Goal: Information Seeking & Learning: Find specific fact

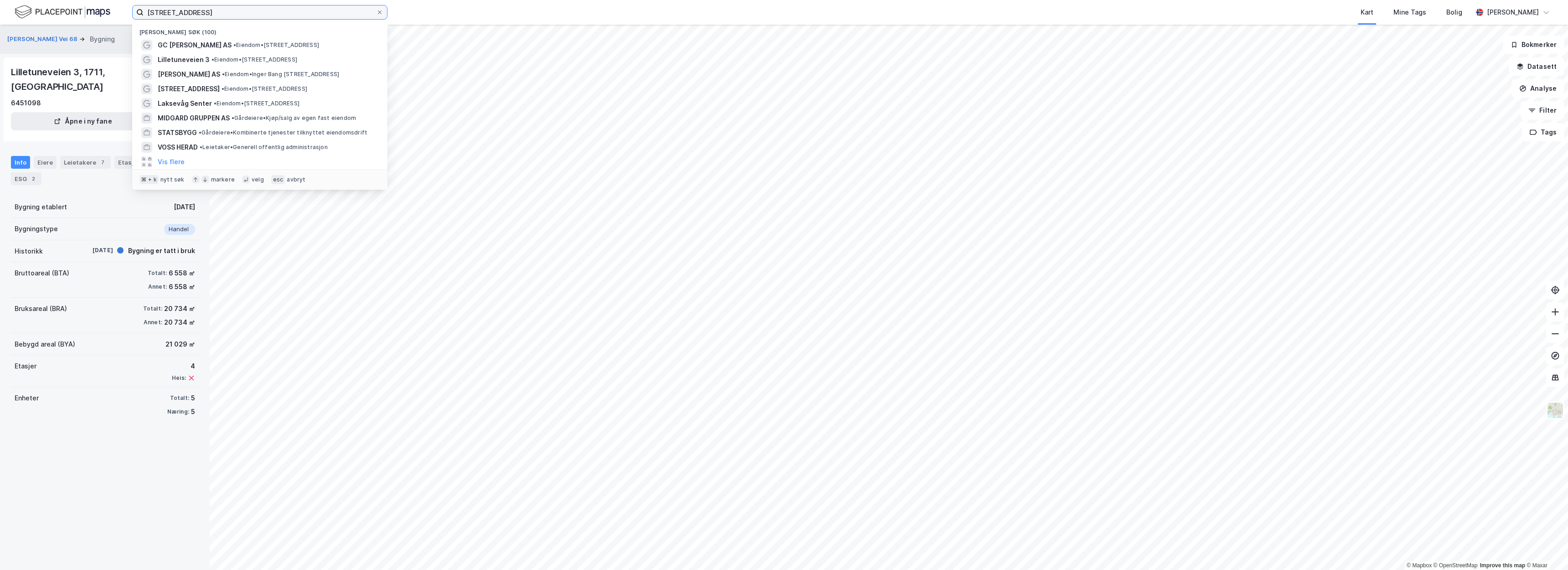
drag, startPoint x: 241, startPoint y: 11, endPoint x: 57, endPoint y: 8, distance: 184.0
click at [56, 9] on div "lilletunveien 3 Nylige søk (100) GC Rieber Eiendom AS • Eiendom • Damsgårdsveie…" at bounding box center [784, 12] width 1568 height 24
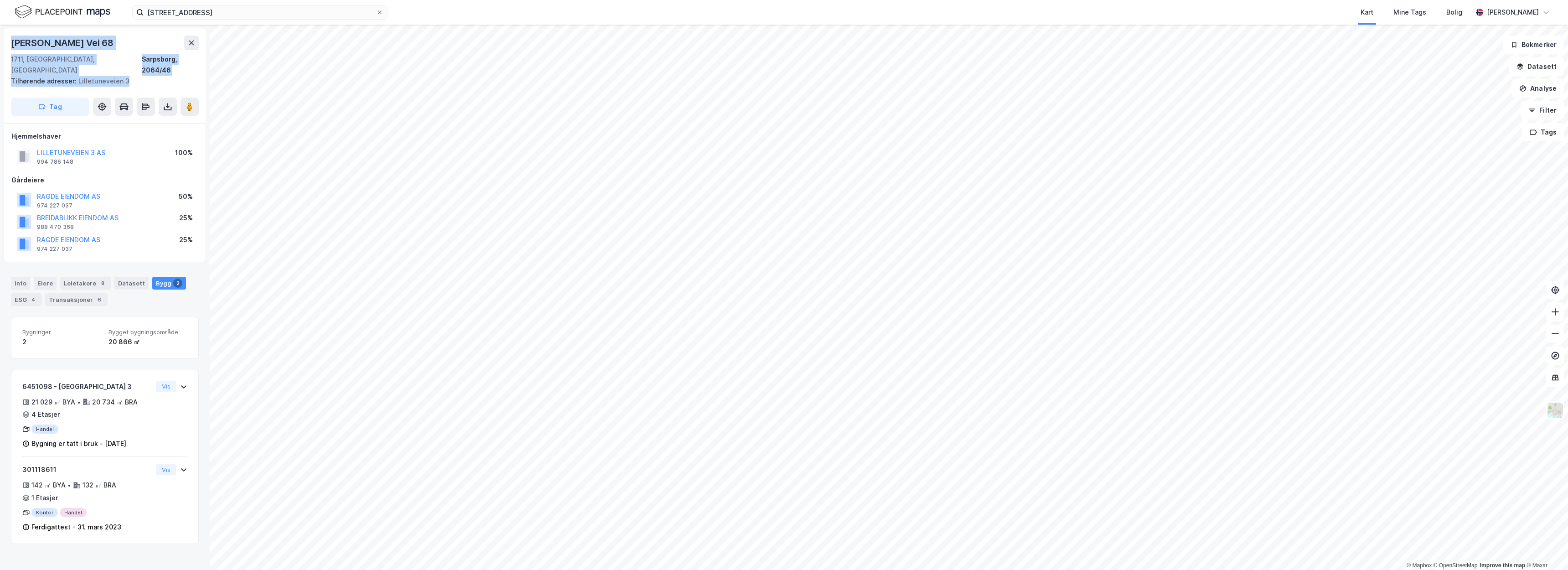
drag, startPoint x: 128, startPoint y: 70, endPoint x: 14, endPoint y: 36, distance: 119.0
click at [14, 36] on div "Albert Moeskaus Vei 68 1711, Sarpsborg, Østfold Sarpsborg, 2064/46 Tilhørende a…" at bounding box center [104, 76] width 202 height 95
copy div "Albert Moeskaus Vei 68 1711, Sarpsborg, Østfold Sarpsborg, 2064/46 Tilhørende a…"
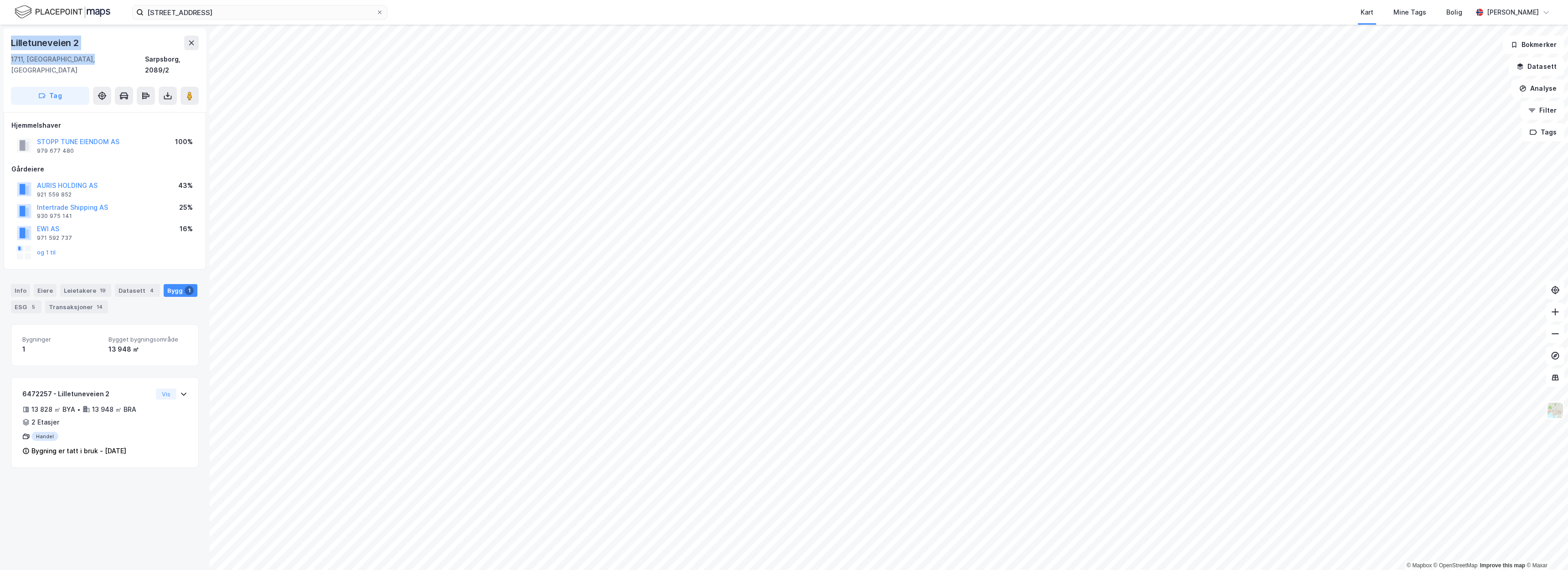
drag, startPoint x: 92, startPoint y: 58, endPoint x: 3, endPoint y: 41, distance: 90.6
click at [3, 41] on div "Lilletuneveien 2 1711, Sarpsborg, Østfold Sarpsborg, 2089/2 Tag Hjemmelshaver S…" at bounding box center [104, 297] width 209 height 546
copy div "Lilletuneveien 2 1711, Sarpsborg, Østfold"
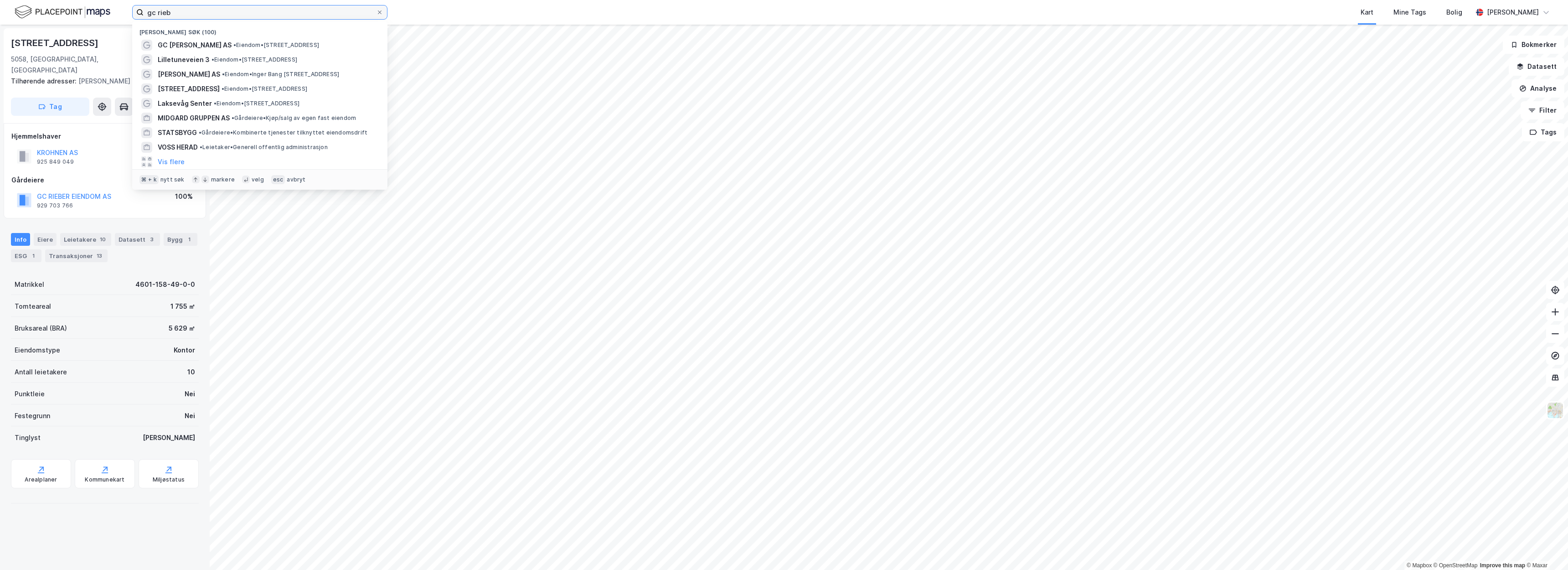
drag, startPoint x: 194, startPoint y: 13, endPoint x: 98, endPoint y: 13, distance: 96.0
click at [98, 13] on div "gc rieb Nylige søk (100) GC Rieber Eiendom AS • Eiendom • Damsgårdsveien 14, 50…" at bounding box center [784, 12] width 1568 height 24
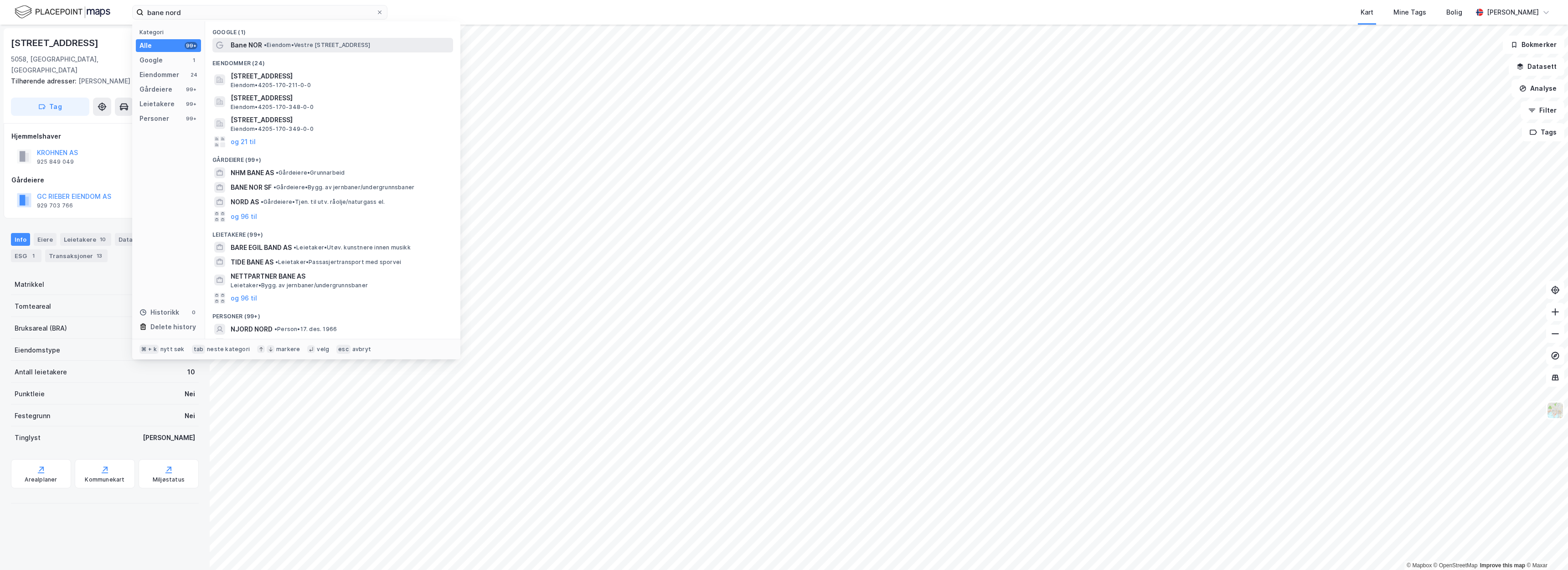
click at [309, 45] on span "• Eiendom • Vestre Strømkaien 7, 5008 Bergen" at bounding box center [317, 45] width 106 height 7
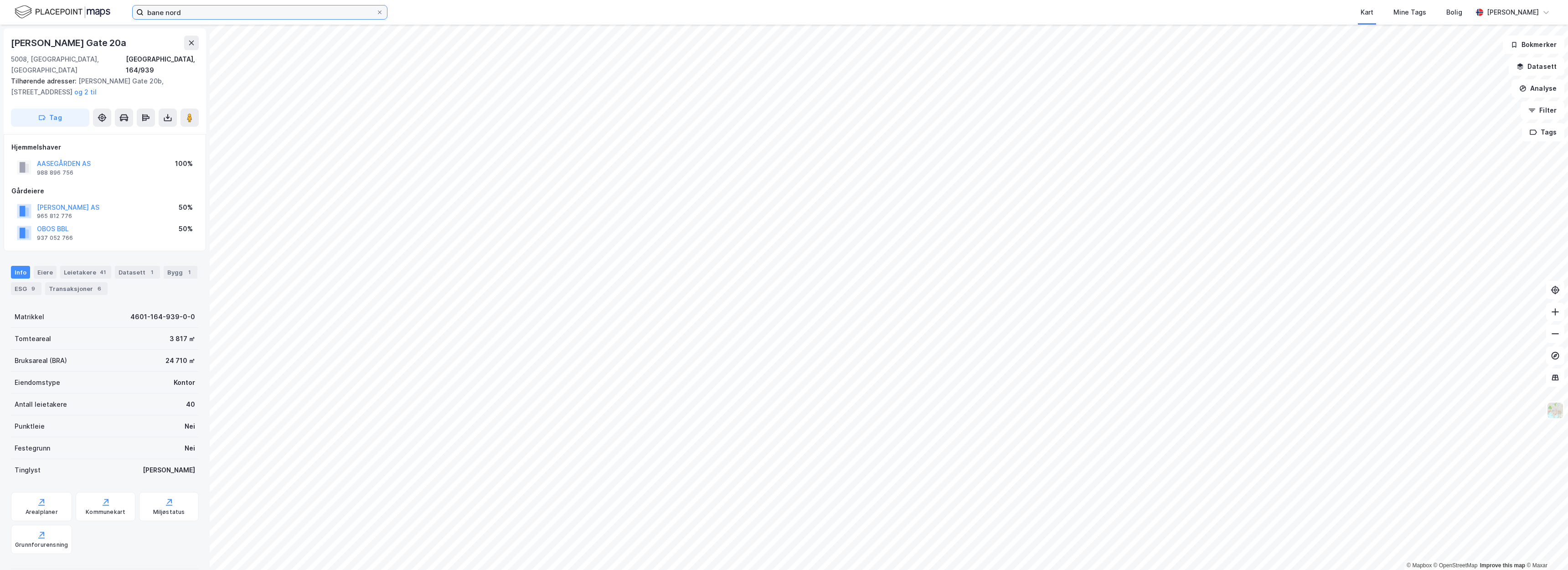
click at [244, 11] on input "bane nord" at bounding box center [260, 12] width 233 height 13
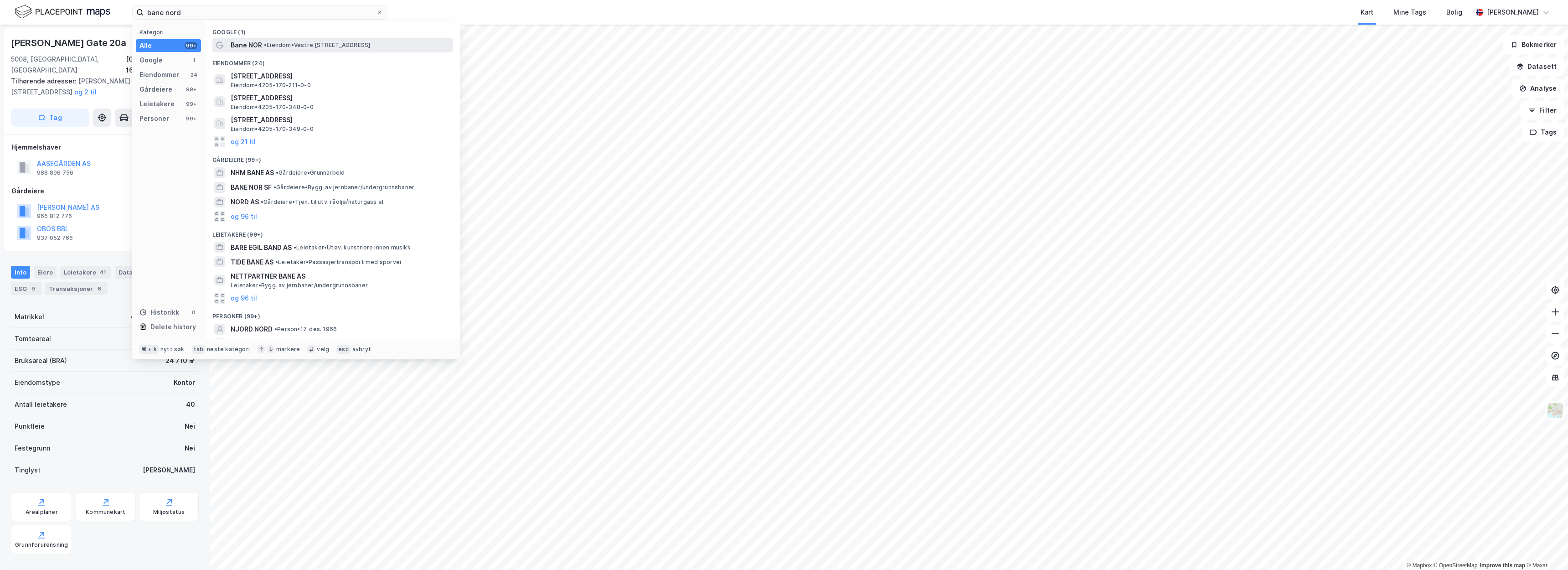
click at [263, 39] on div "Bane NOR • Eiendom • Vestre Strømkaien 7, 5008 Bergen" at bounding box center [332, 45] width 241 height 14
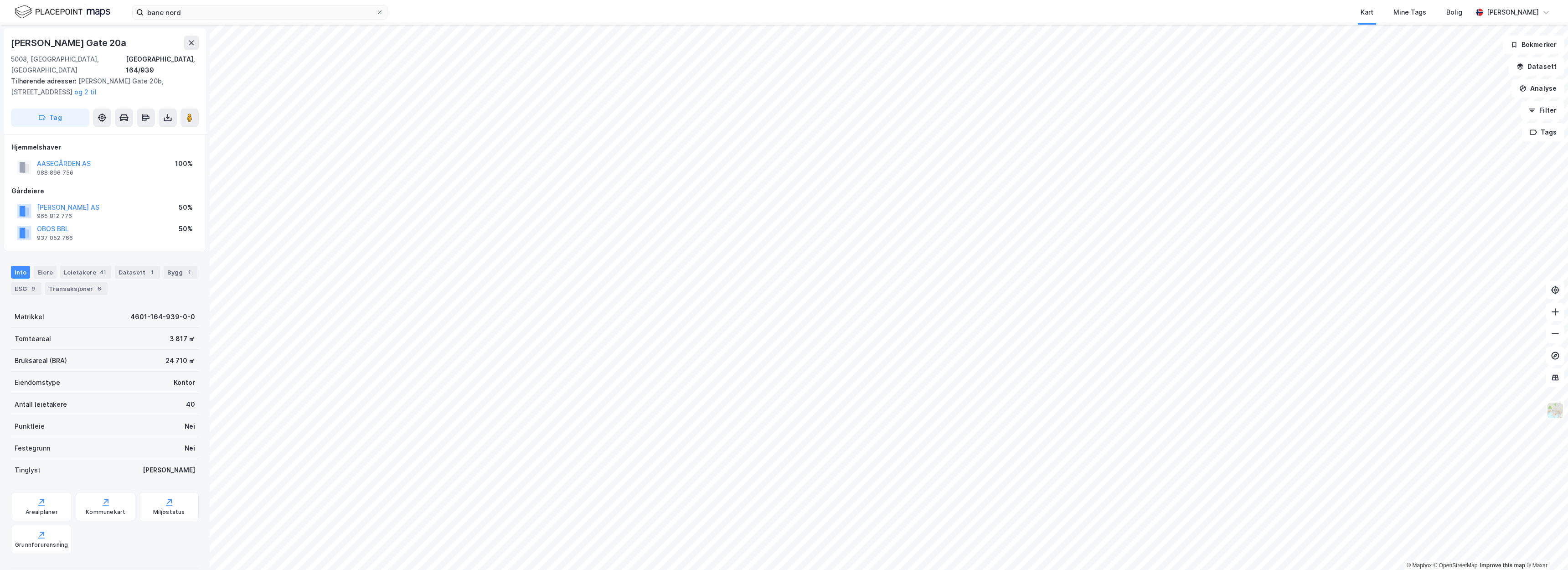
click at [226, 4] on div "bane nord Kart Mine Tags Bolig Christer Svensen" at bounding box center [784, 12] width 1568 height 24
click at [220, 13] on input "bane nord" at bounding box center [260, 12] width 233 height 13
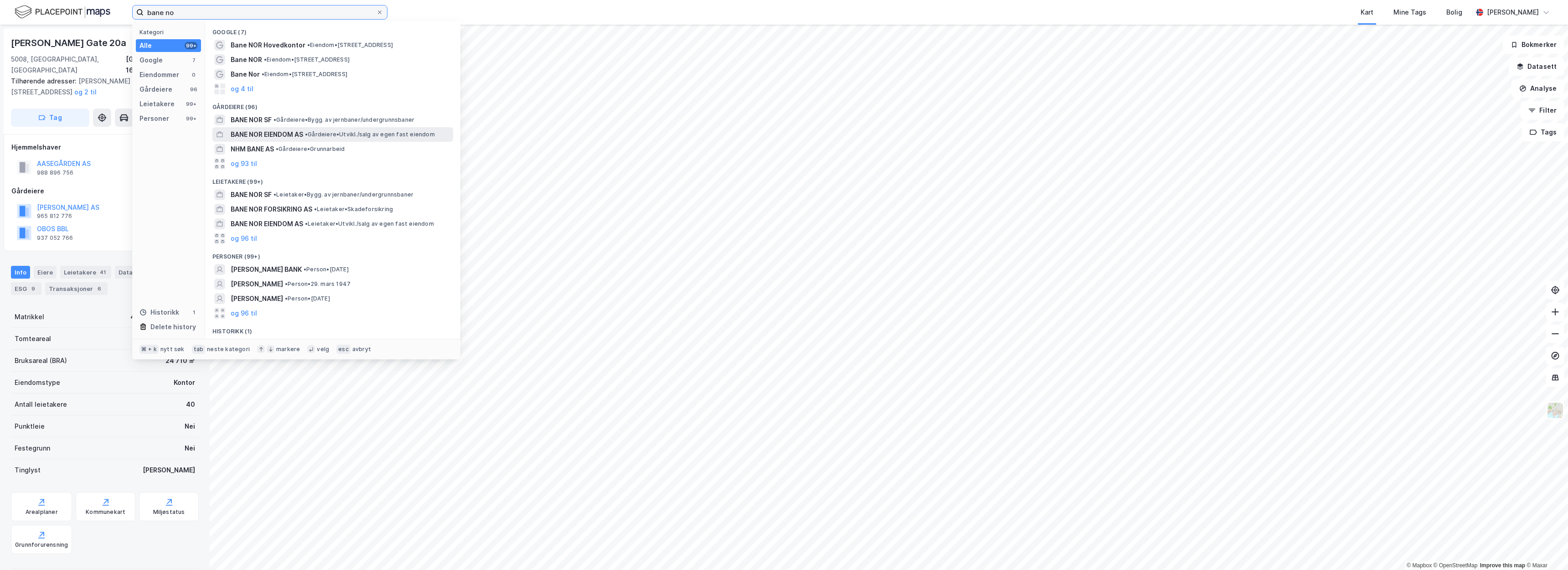
type input "bane no"
click at [323, 134] on span "• Gårdeiere • Utvikl./salg av egen fast eiendom" at bounding box center [369, 135] width 130 height 7
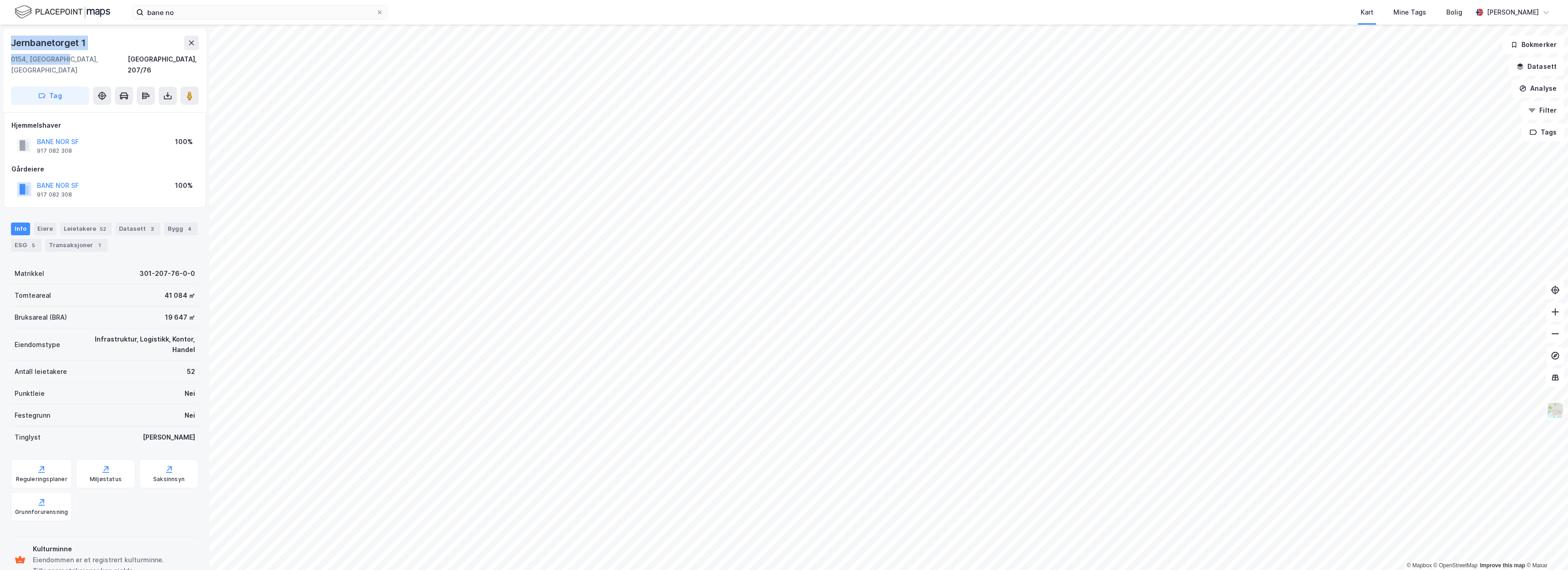
drag, startPoint x: 63, startPoint y: 58, endPoint x: 1, endPoint y: 46, distance: 63.2
click at [1, 46] on div "Jernbanetorget 1 0154, Oslo, Oslo Oslo, 207/76 Tag Hjemmelshaver BANE NOR SF 91…" at bounding box center [104, 297] width 209 height 546
copy div "Jernbanetorget 1 0154, Oslo, Oslo"
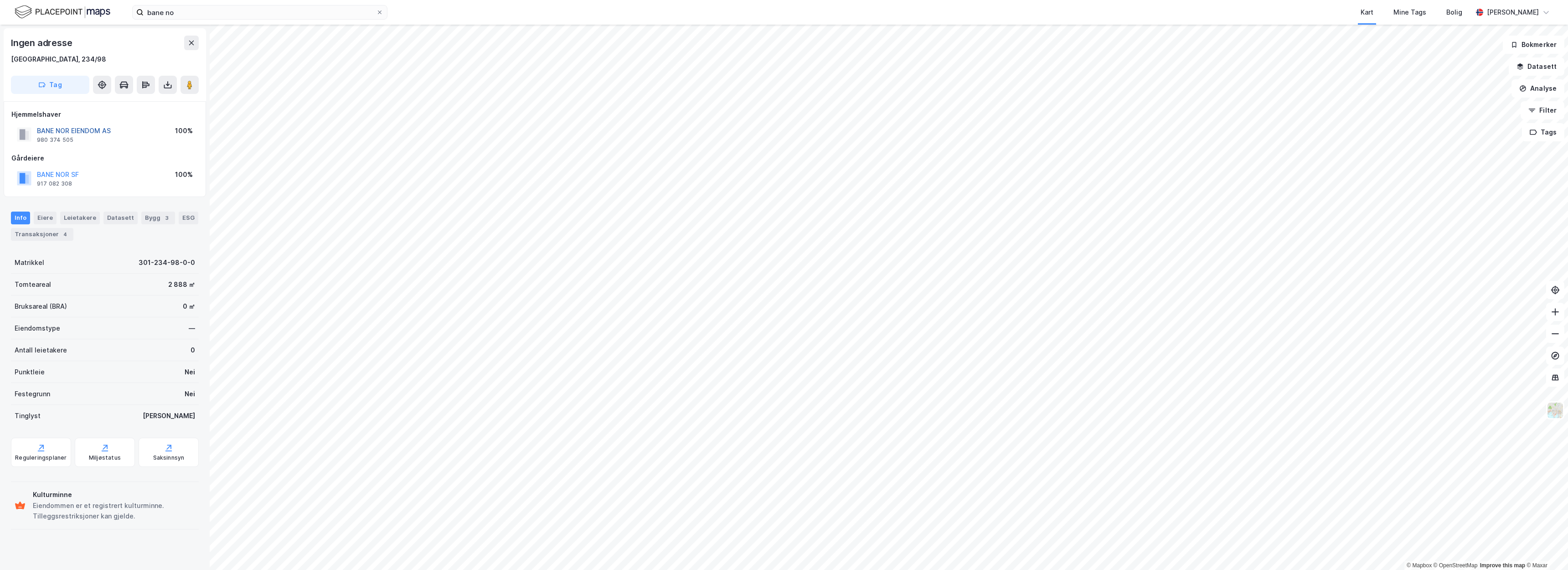
click at [0, 0] on button "BANE NOR EIENDOM AS" at bounding box center [0, 0] width 0 height 0
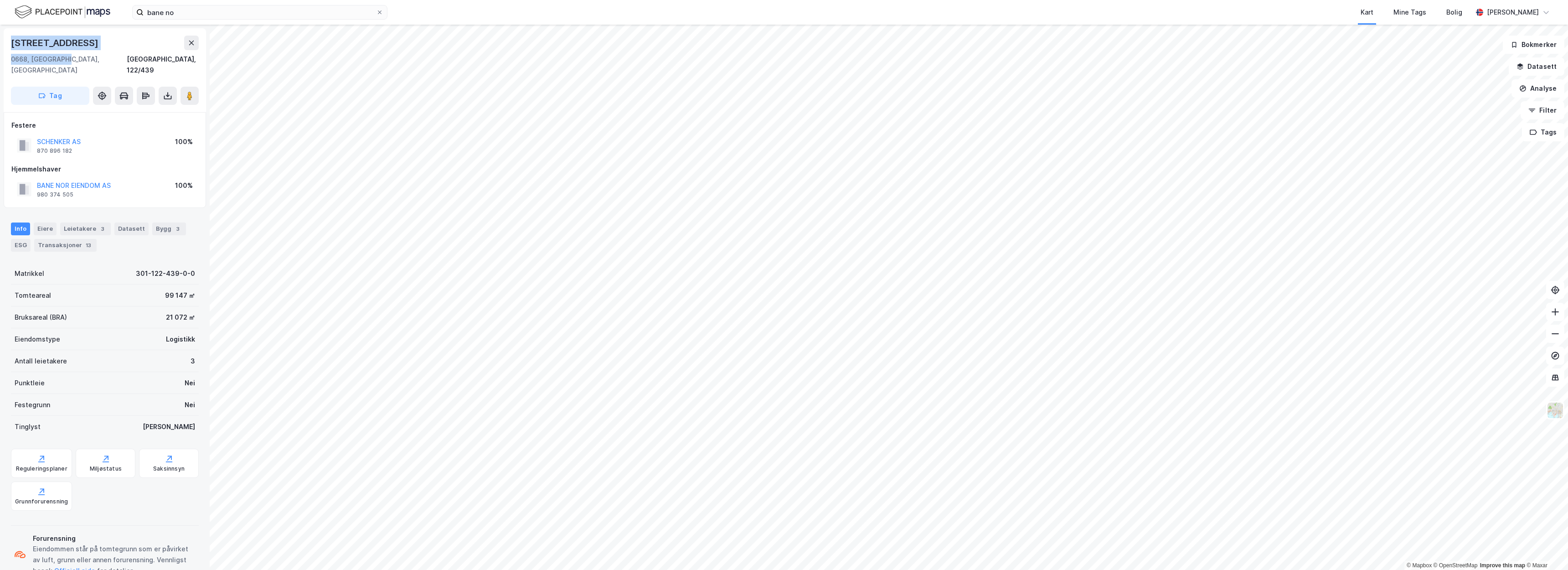
drag, startPoint x: 63, startPoint y: 59, endPoint x: 9, endPoint y: 45, distance: 55.8
click at [9, 45] on div "Alnabruveien 15 0668, Oslo, Oslo Oslo, 122/439 Tag" at bounding box center [104, 69] width 202 height 84
copy div "Alnabruveien 15 0668, Oslo, Oslo"
